Goal: Transaction & Acquisition: Purchase product/service

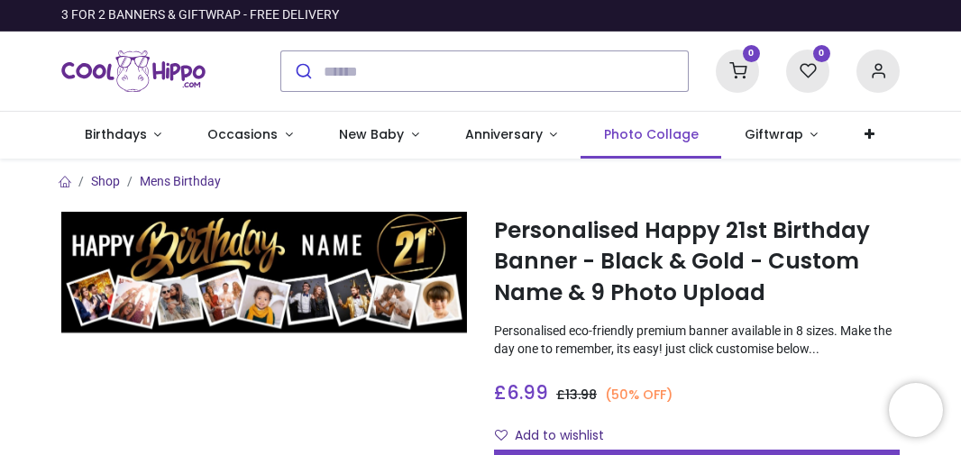
click at [644, 134] on span "Photo Collage" at bounding box center [651, 134] width 95 height 18
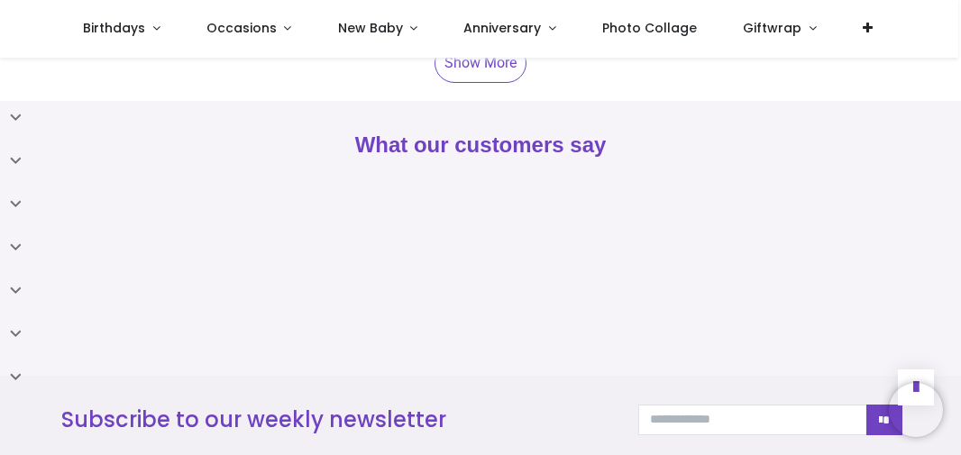
scroll to position [2410, 0]
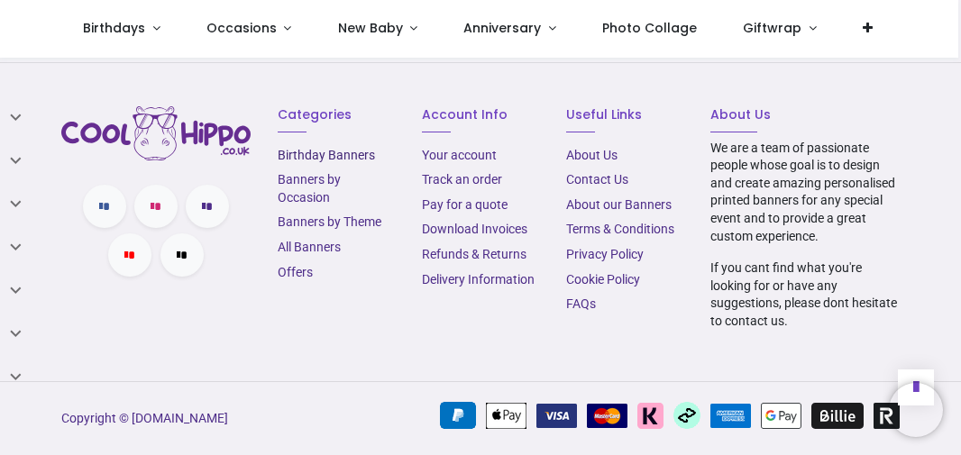
click at [290, 158] on link "Birthday Banners" at bounding box center [326, 155] width 97 height 14
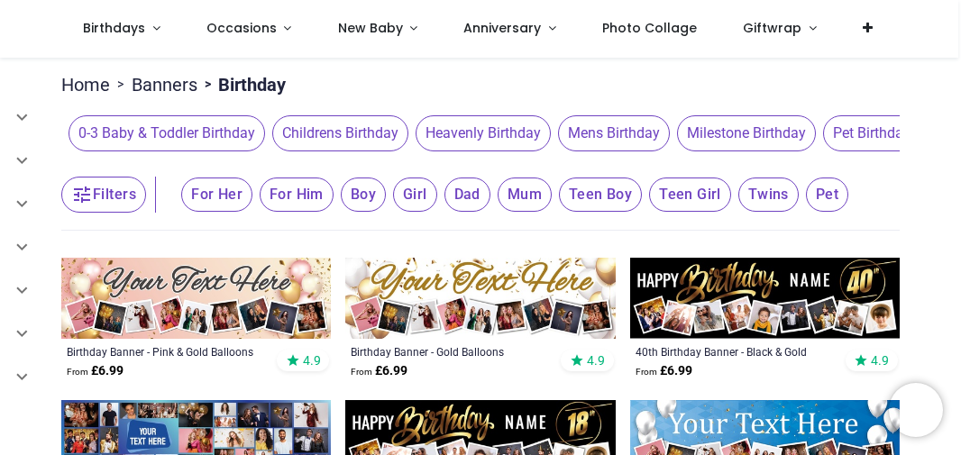
scroll to position [180, 0]
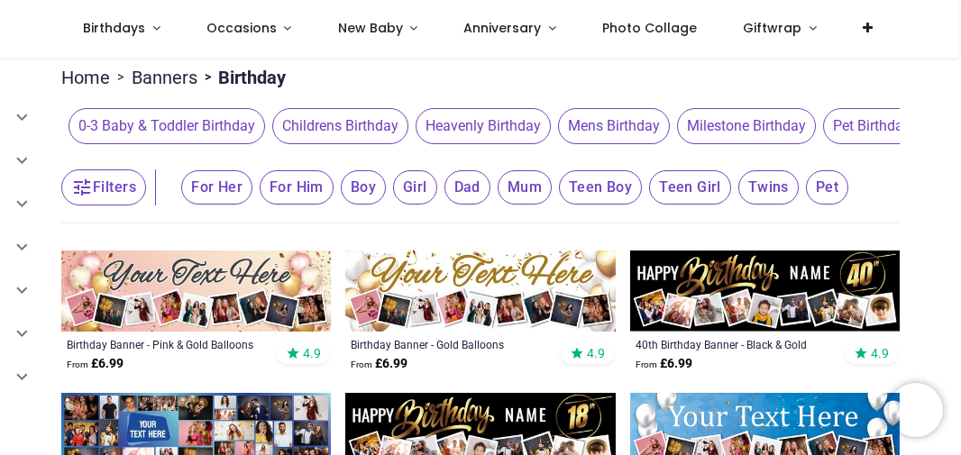
click at [749, 128] on span "Milestone Birthday" at bounding box center [746, 126] width 139 height 36
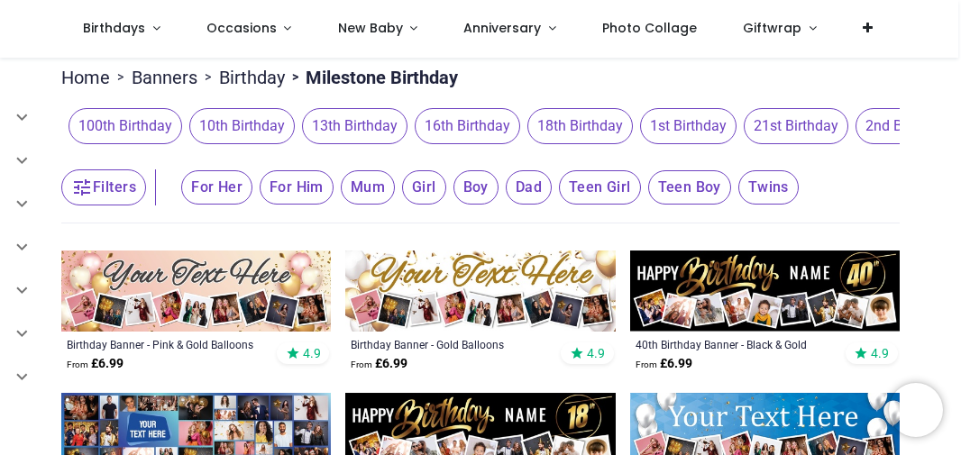
click at [752, 126] on span "21st Birthday" at bounding box center [796, 126] width 105 height 36
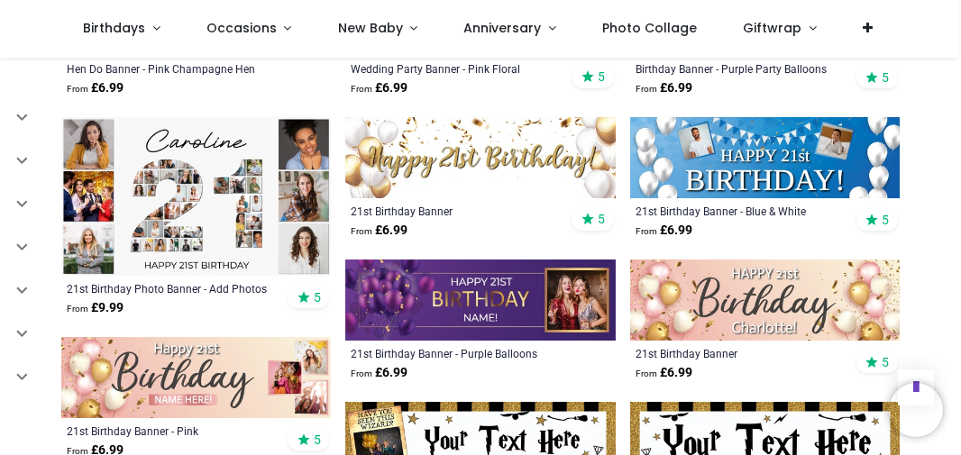
scroll to position [1172, 0]
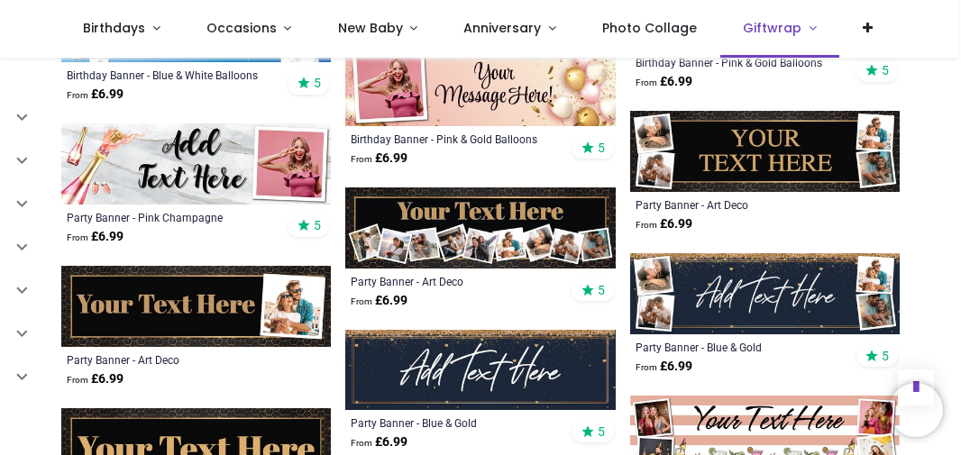
scroll to position [3155, 0]
